Goal: Transaction & Acquisition: Purchase product/service

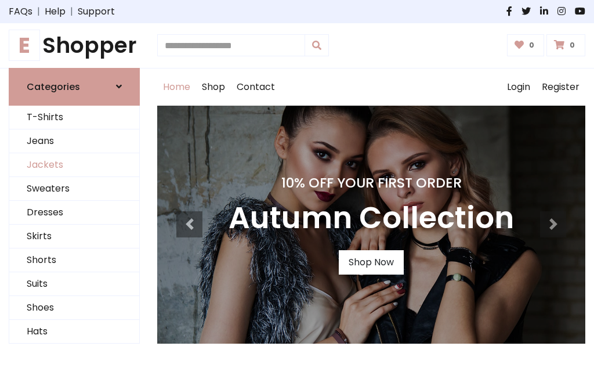
click at [74, 165] on link "Jackets" at bounding box center [74, 165] width 130 height 24
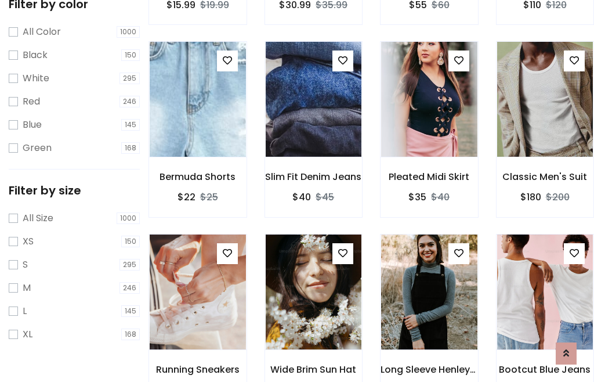
scroll to position [107, 0]
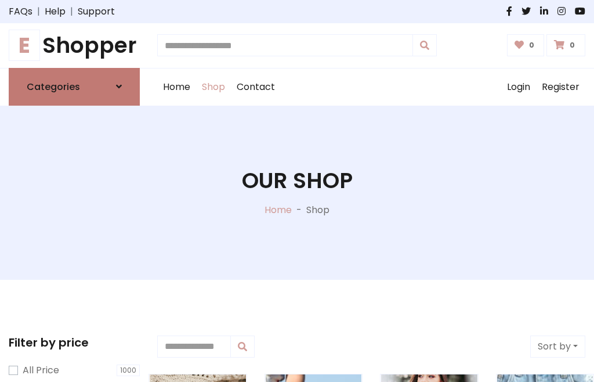
click at [74, 86] on h6 "Categories" at bounding box center [53, 86] width 53 height 11
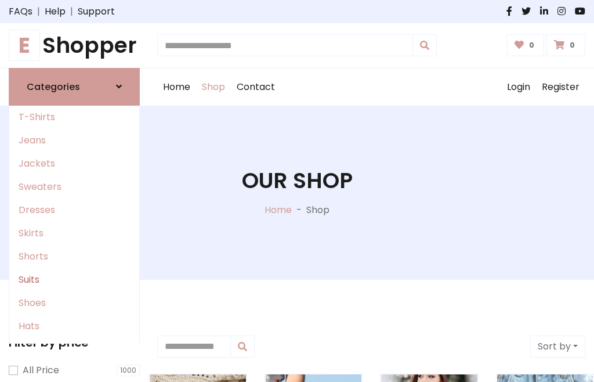
click at [74, 279] on link "Suits" at bounding box center [74, 279] width 130 height 23
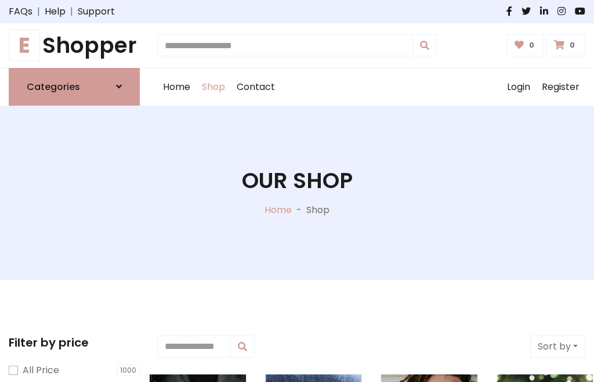
scroll to position [59, 0]
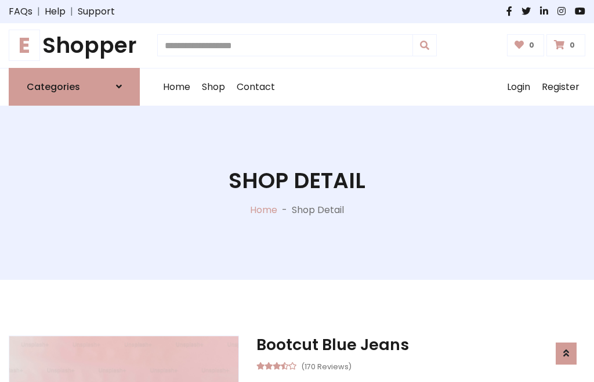
scroll to position [1084, 0]
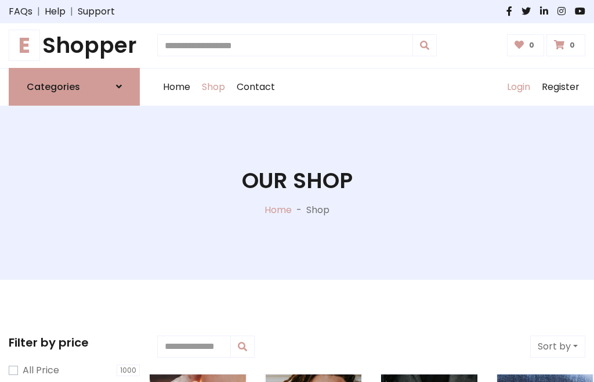
click at [518, 86] on link "Login" at bounding box center [518, 86] width 35 height 37
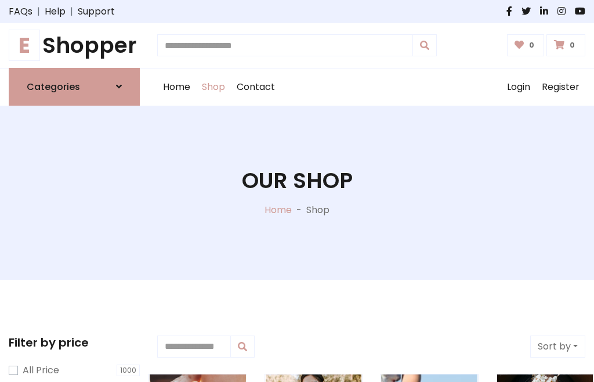
scroll to position [59, 0]
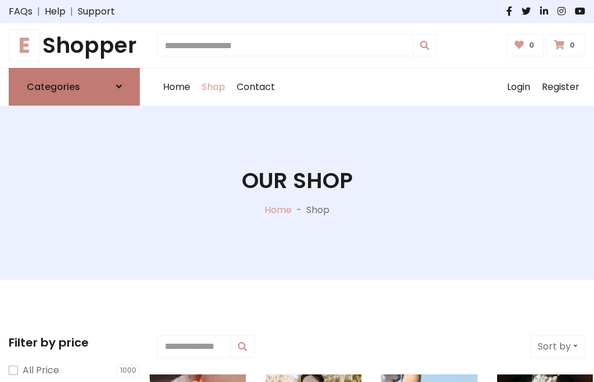
click at [119, 86] on icon at bounding box center [119, 86] width 6 height 9
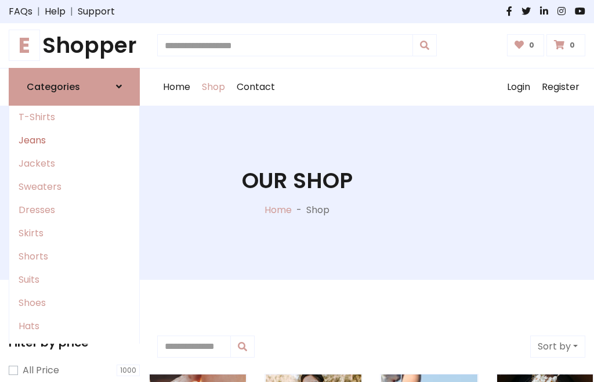
click at [74, 140] on link "Jeans" at bounding box center [74, 140] width 130 height 23
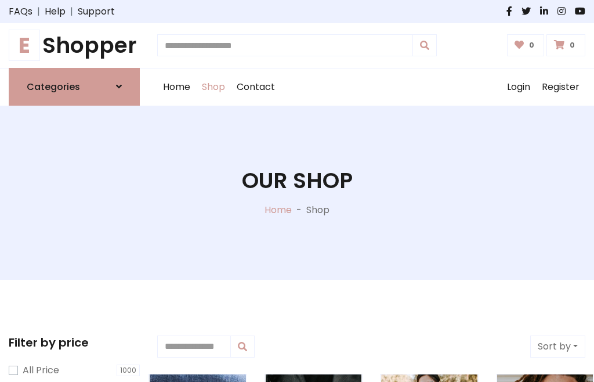
scroll to position [59, 0]
